Goal: Information Seeking & Learning: Find specific fact

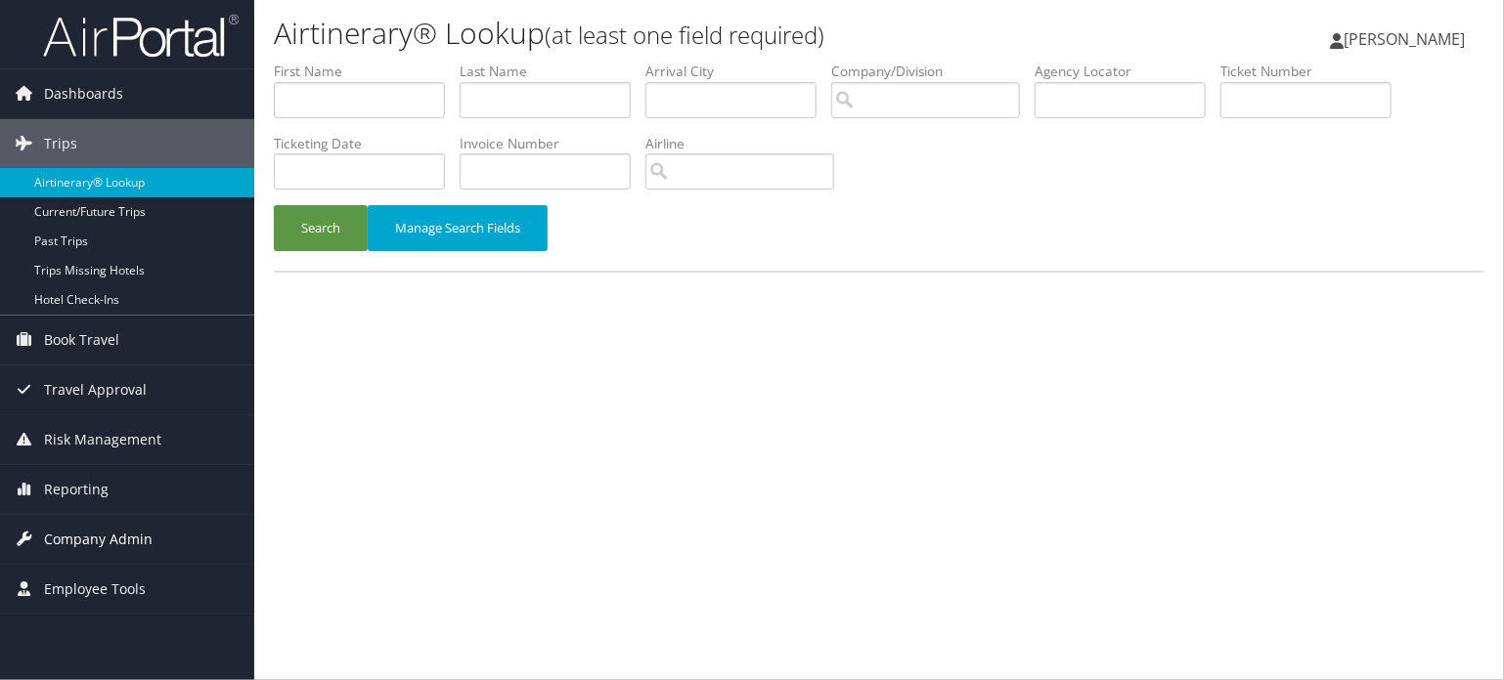
click at [39, 542] on link "Company Admin" at bounding box center [127, 539] width 254 height 49
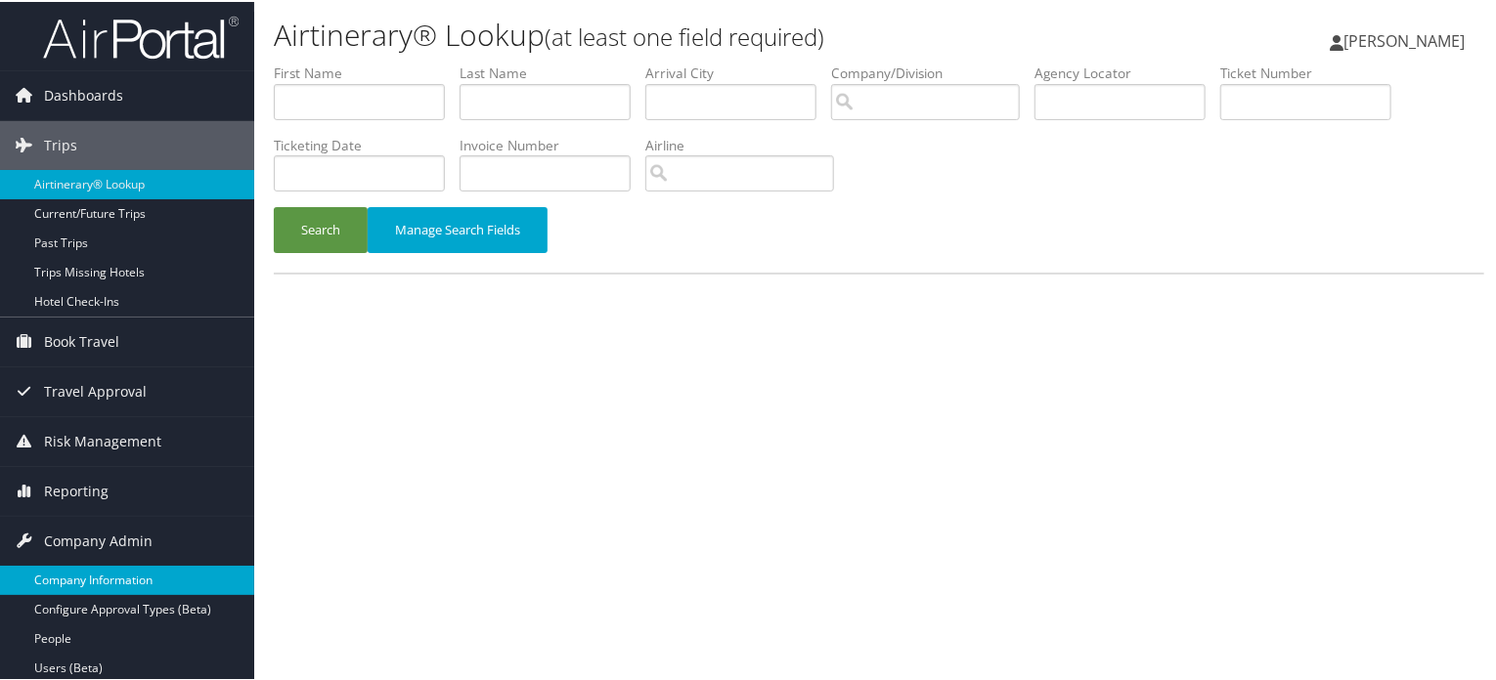
click at [87, 580] on link "Company Information" at bounding box center [127, 578] width 254 height 29
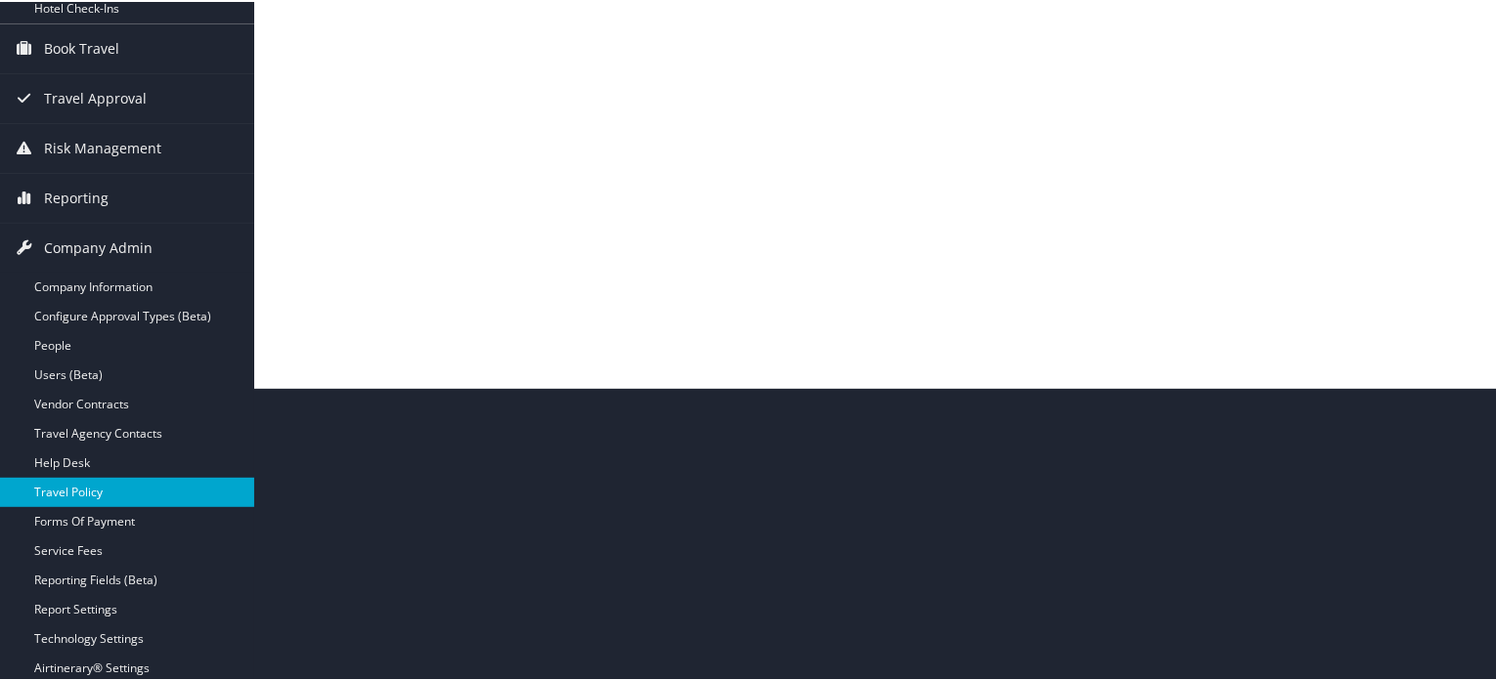
click at [83, 493] on link "Travel Policy" at bounding box center [127, 490] width 254 height 29
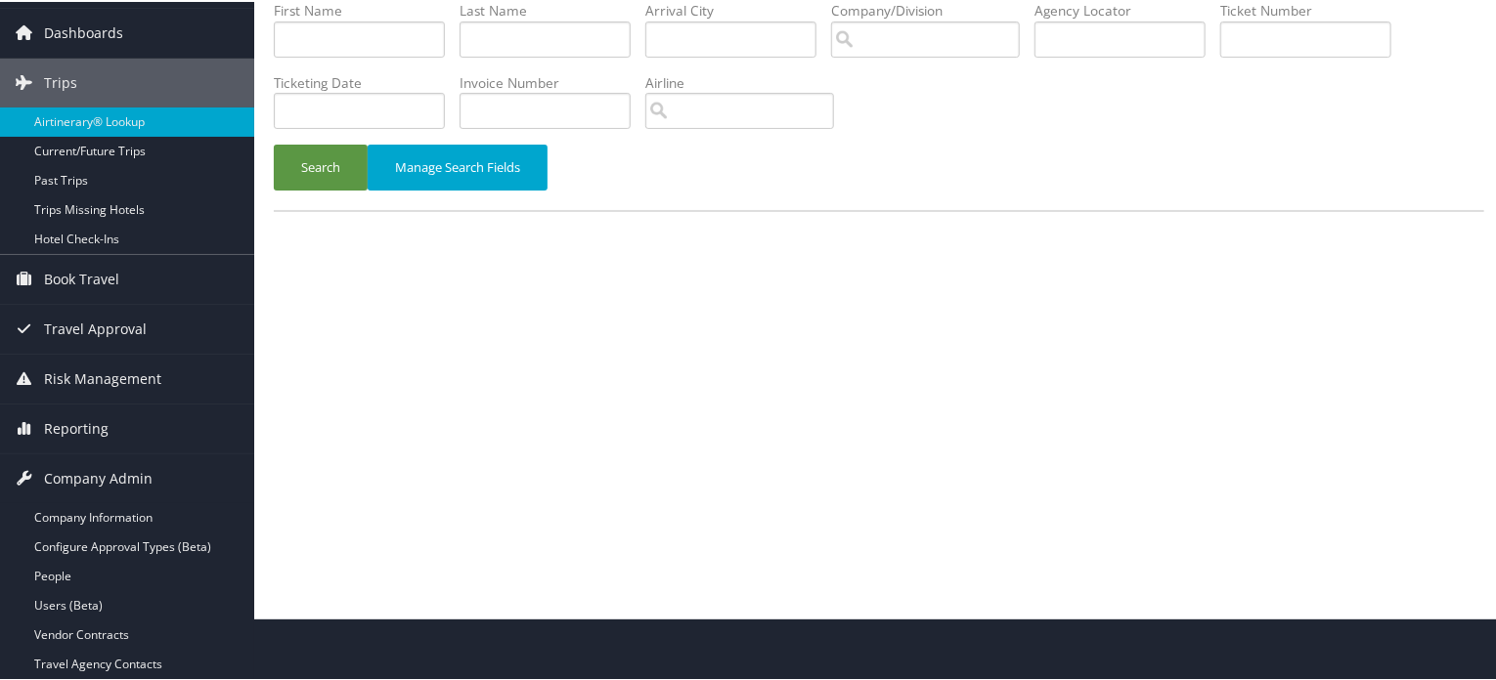
scroll to position [0, 0]
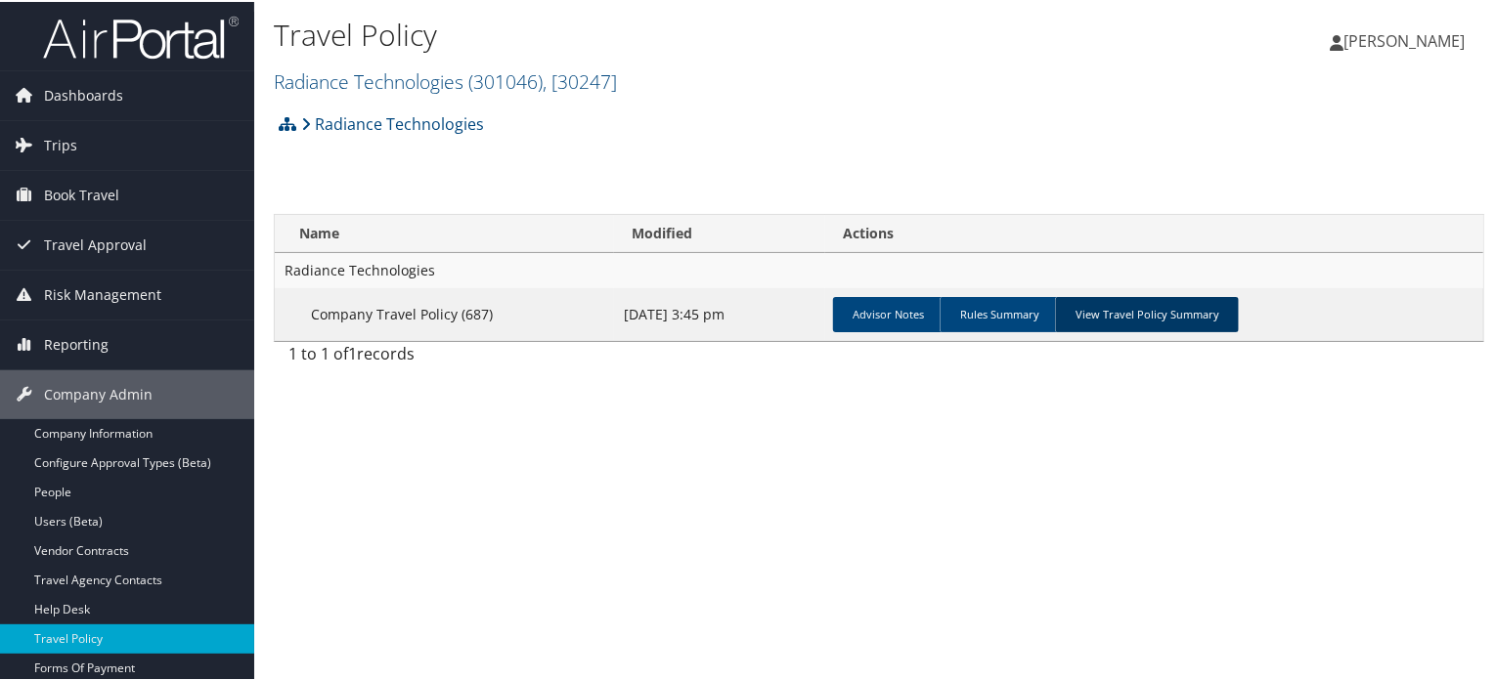
click at [1130, 322] on link "View Travel Policy Summary" at bounding box center [1147, 312] width 184 height 35
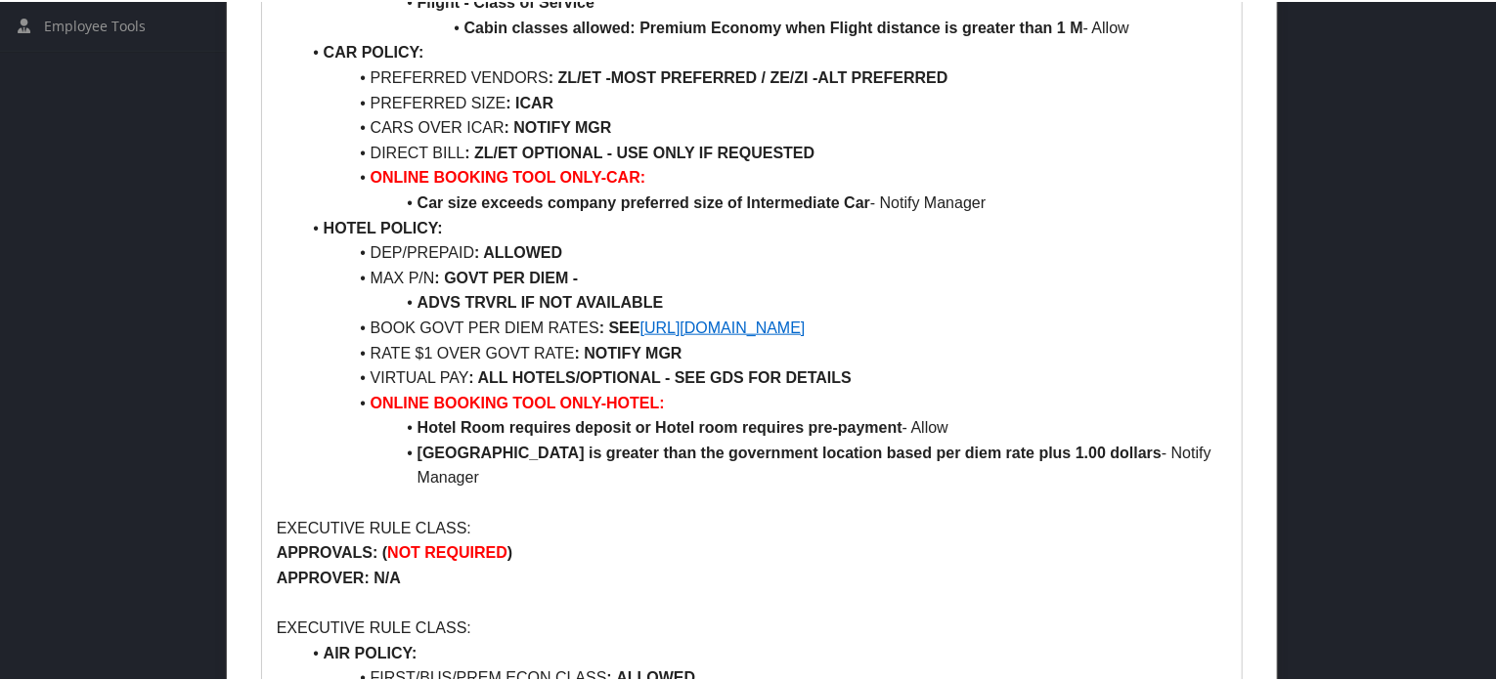
scroll to position [978, 0]
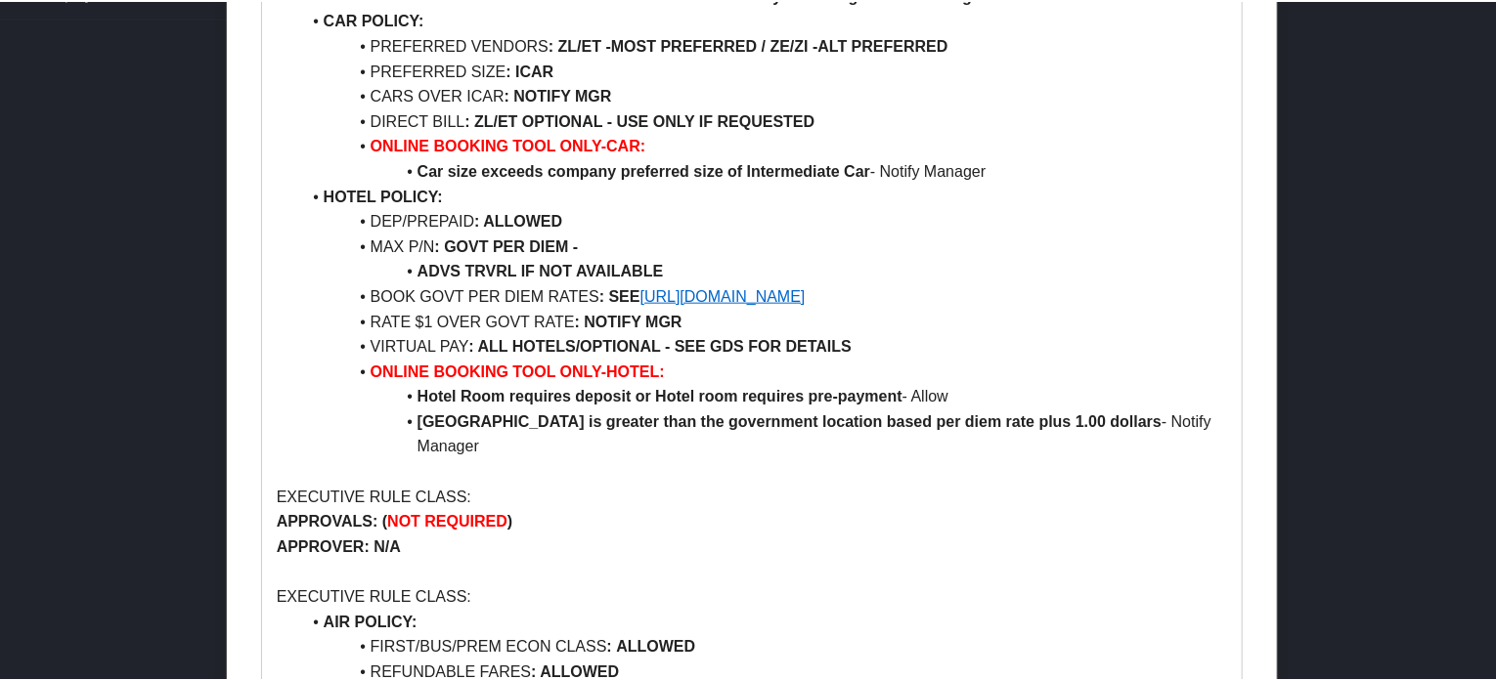
drag, startPoint x: 1029, startPoint y: 269, endPoint x: 644, endPoint y: 277, distance: 384.3
click at [644, 283] on li "BOOK GOVT PER DIEM RATES : SEE https://www.gsa.gov/travel/plan-book/per-diem-ra…" at bounding box center [764, 295] width 928 height 25
copy link "https://www.gsa.gov/travel/plan-book/per-diem-rates"
